Goal: Check status

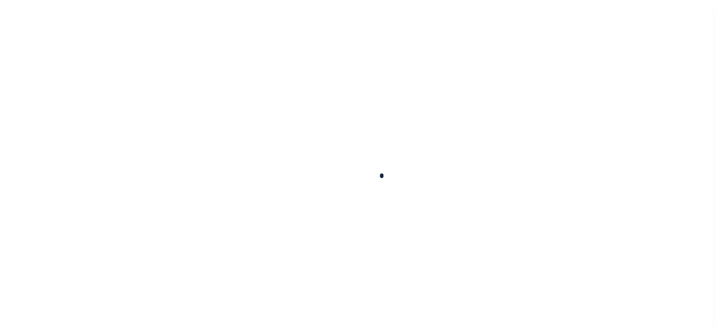
select select
select select "200"
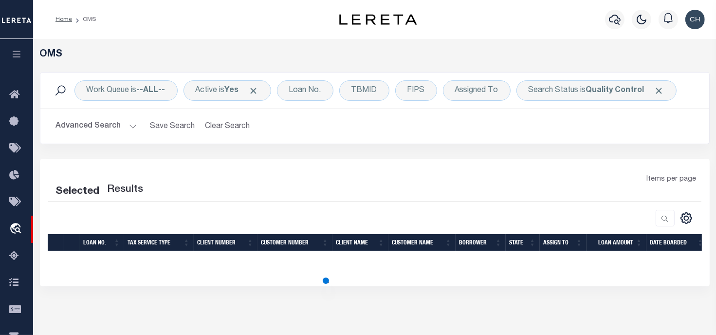
select select "200"
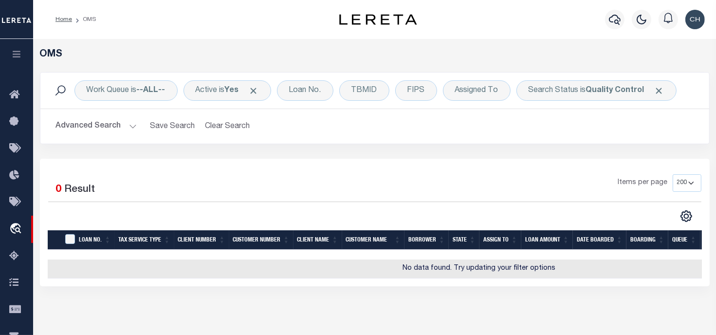
click at [127, 129] on button "Advanced Search" at bounding box center [96, 126] width 81 height 19
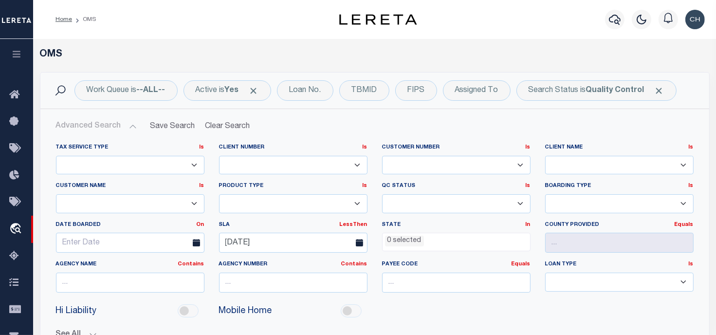
click at [716, 198] on div "Work Queue is --ALL-- Active is Yes Loan No. TBMID FIPS Assigned To Search Stat…" at bounding box center [375, 235] width 684 height 326
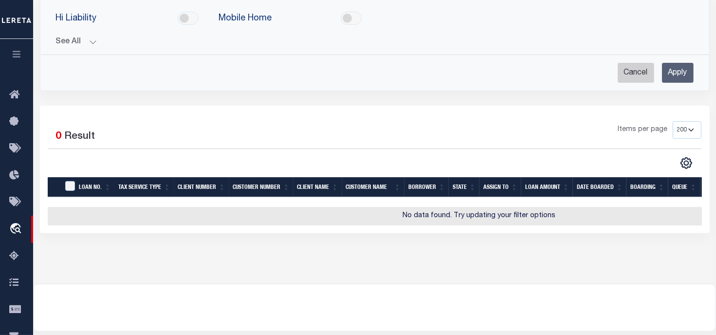
click at [621, 74] on input "Cancel" at bounding box center [636, 73] width 37 height 20
checkbox input "true"
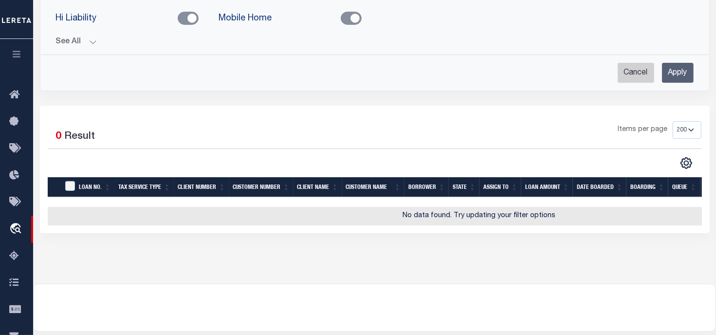
checkbox input "false"
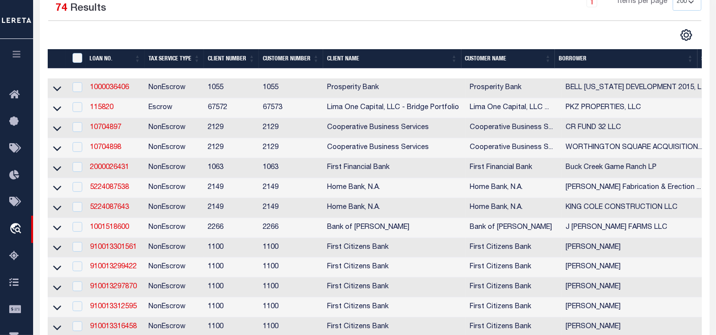
scroll to position [0, 0]
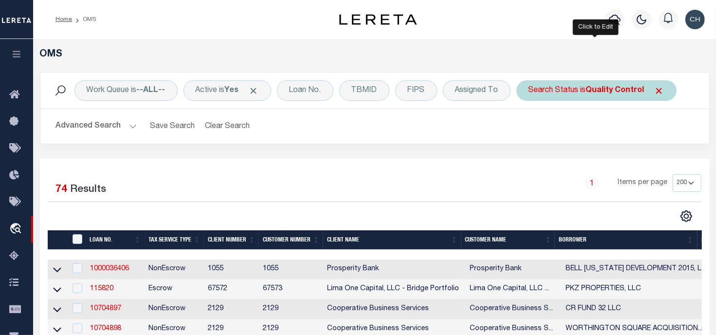
click at [579, 84] on div "Search Status is Quality Control" at bounding box center [596, 90] width 160 height 20
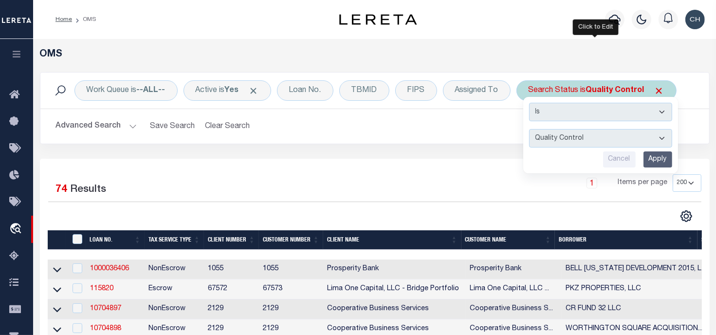
click at [568, 131] on select "Automated Search Bad Parcel Complete Duplicate Parcel High Dollar Reporting In …" at bounding box center [600, 138] width 143 height 18
select select "IP"
click at [529, 129] on select "Automated Search Bad Parcel Complete Duplicate Parcel High Dollar Reporting In …" at bounding box center [600, 138] width 143 height 18
click at [661, 162] on input "Apply" at bounding box center [657, 159] width 29 height 16
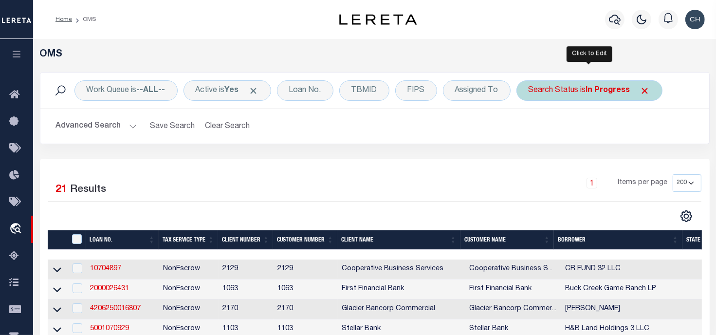
click at [592, 87] on b "In Progress" at bounding box center [608, 91] width 44 height 8
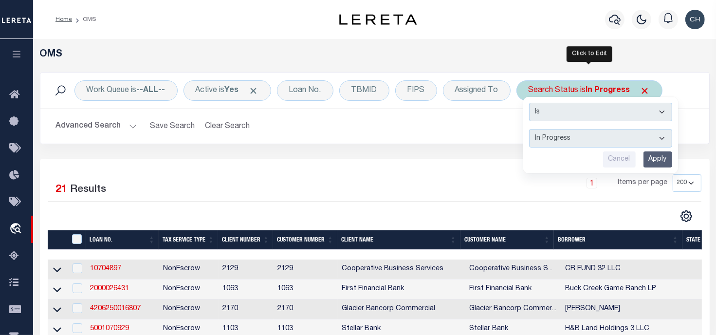
click at [569, 136] on select "Automated Search Bad Parcel Complete Duplicate Parcel High Dollar Reporting In …" at bounding box center [600, 138] width 143 height 18
select select "RD"
click at [529, 129] on select "Automated Search Bad Parcel Complete Duplicate Parcel High Dollar Reporting In …" at bounding box center [600, 138] width 143 height 18
click at [654, 165] on input "Apply" at bounding box center [657, 159] width 29 height 16
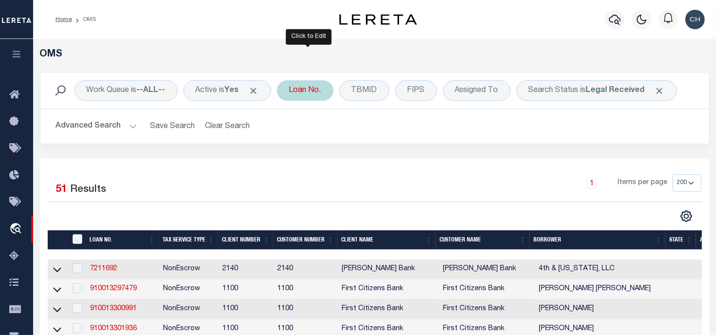
click at [319, 89] on div "Loan No." at bounding box center [305, 90] width 56 height 20
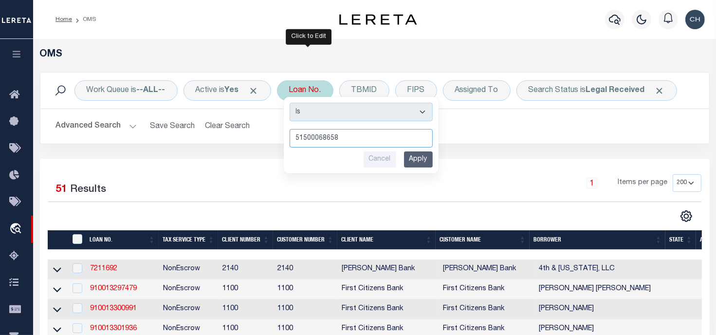
type input "51500068658"
click at [430, 153] on input "Apply" at bounding box center [418, 159] width 29 height 16
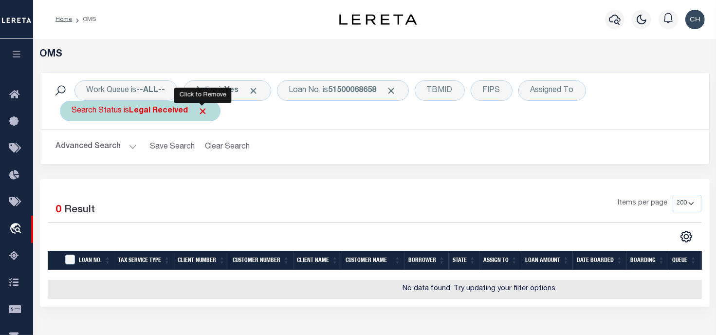
click at [204, 110] on span "Click to Remove" at bounding box center [203, 111] width 10 height 10
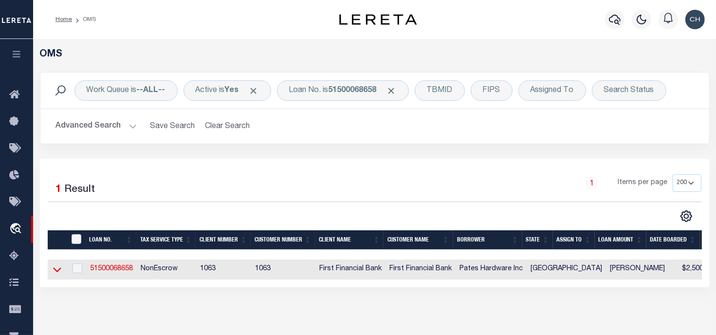
click at [59, 269] on icon at bounding box center [57, 269] width 8 height 10
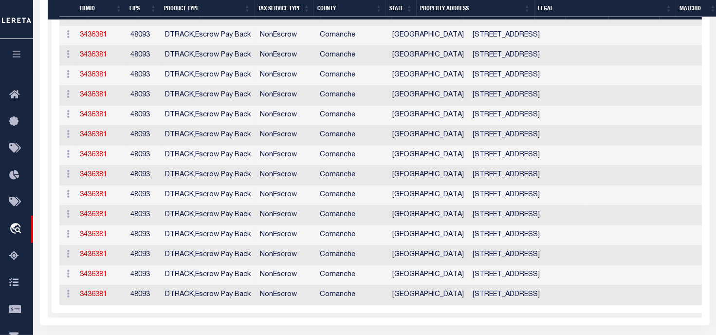
scroll to position [464, 0]
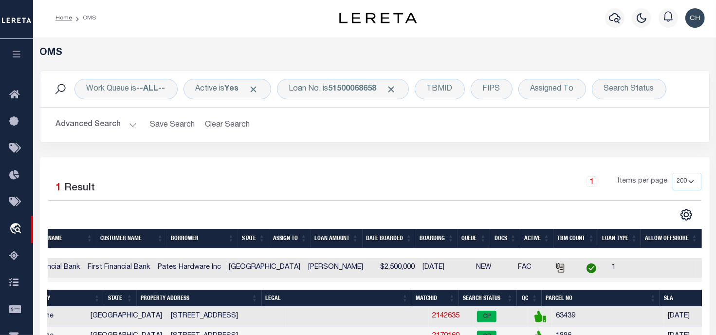
scroll to position [0, 0]
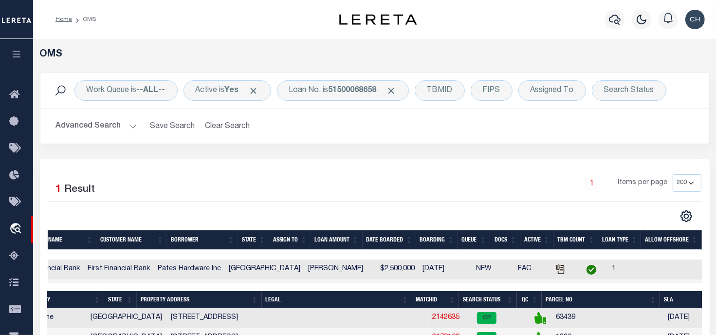
click at [693, 14] on img "button" at bounding box center [694, 19] width 19 height 19
click at [667, 64] on link "Sign out" at bounding box center [669, 69] width 77 height 16
